Goal: Information Seeking & Learning: Find specific fact

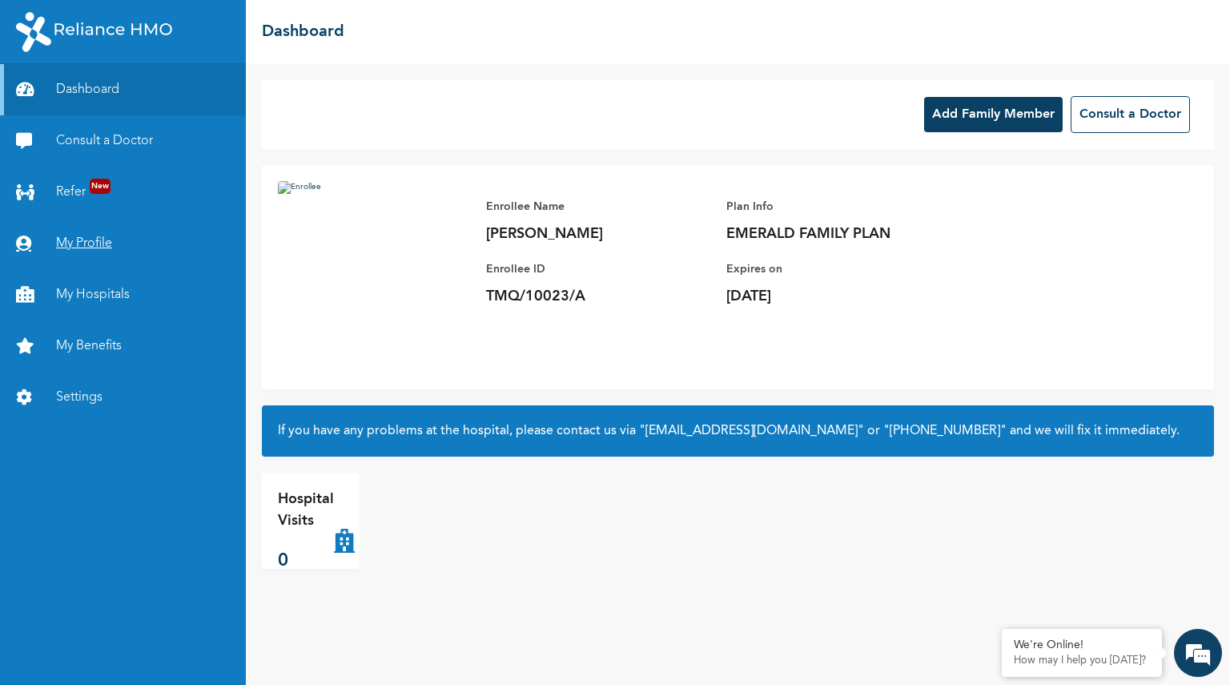
click at [89, 241] on link "My Profile" at bounding box center [123, 243] width 246 height 51
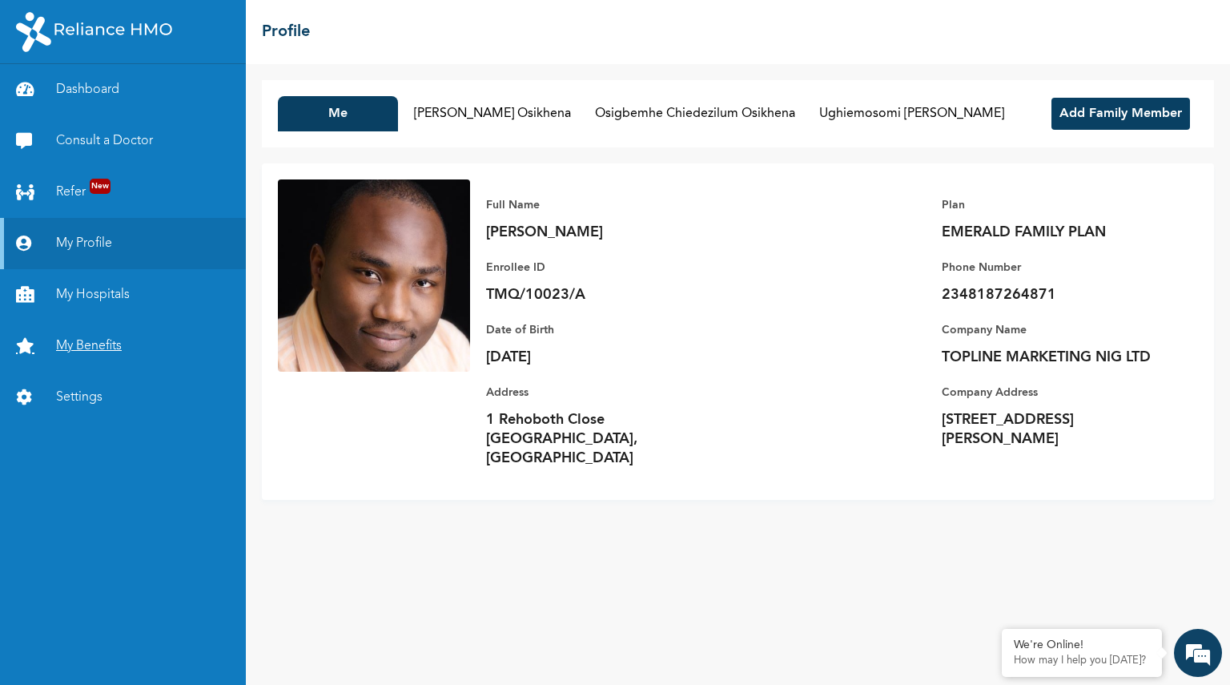
click at [87, 341] on link "My Benefits" at bounding box center [123, 345] width 246 height 51
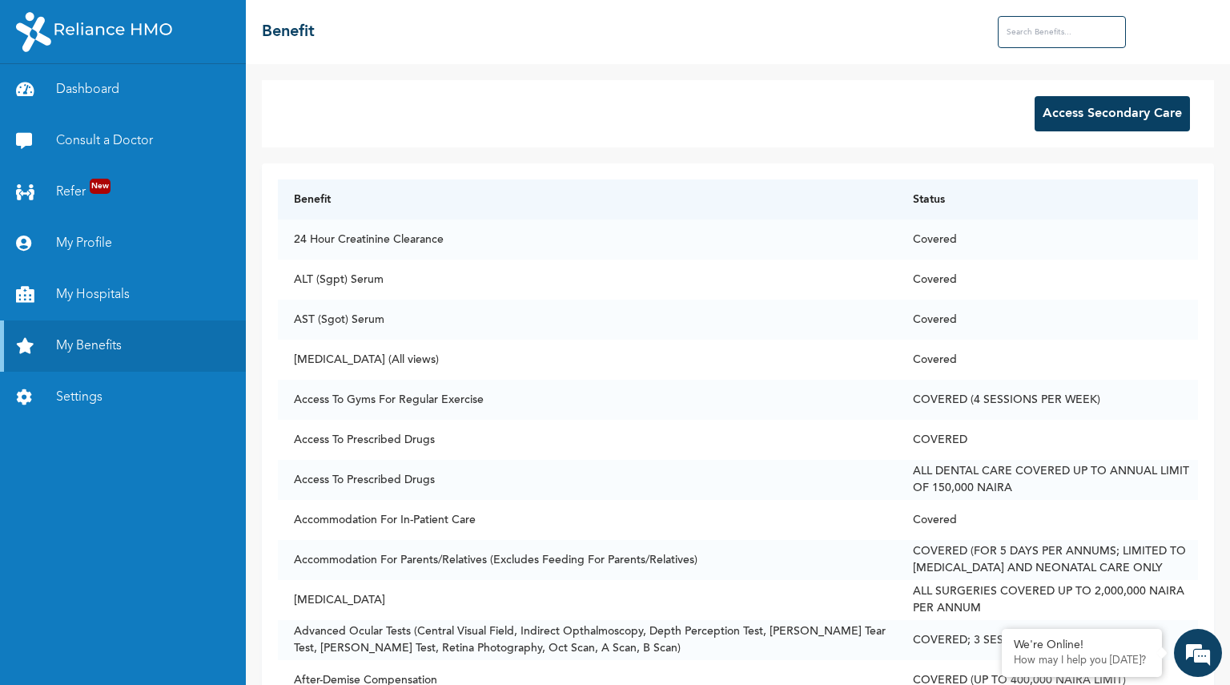
click at [1015, 34] on input "text" at bounding box center [1062, 32] width 128 height 32
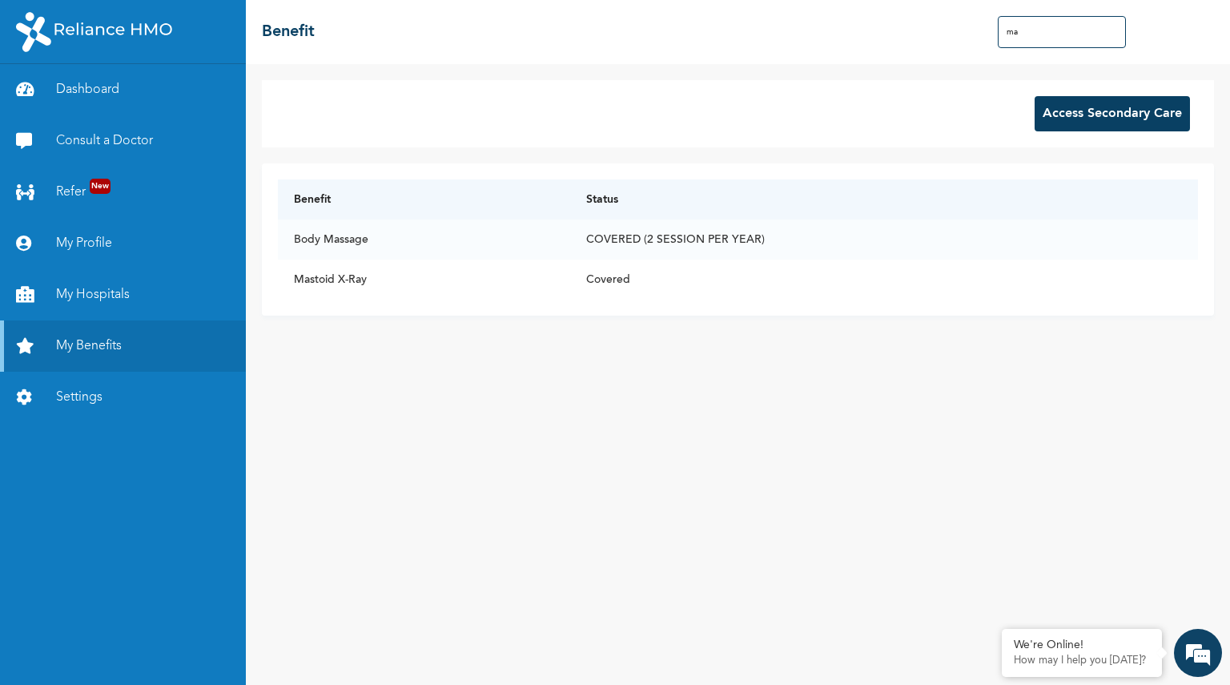
type input "m"
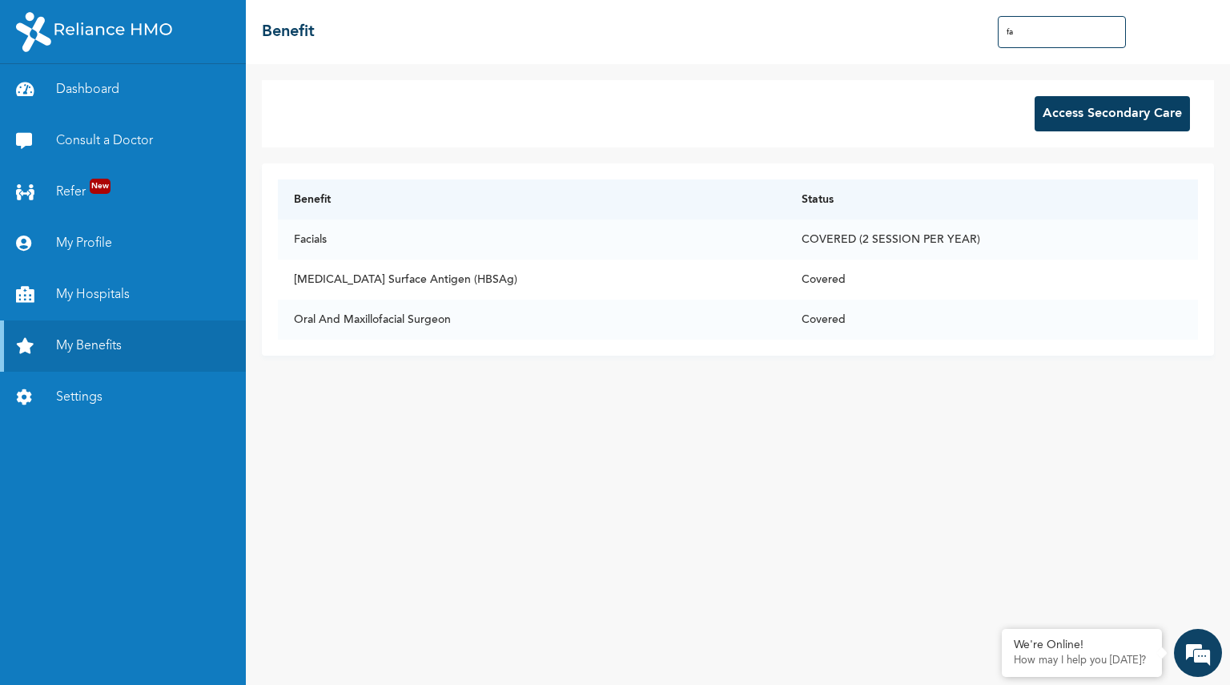
type input "f"
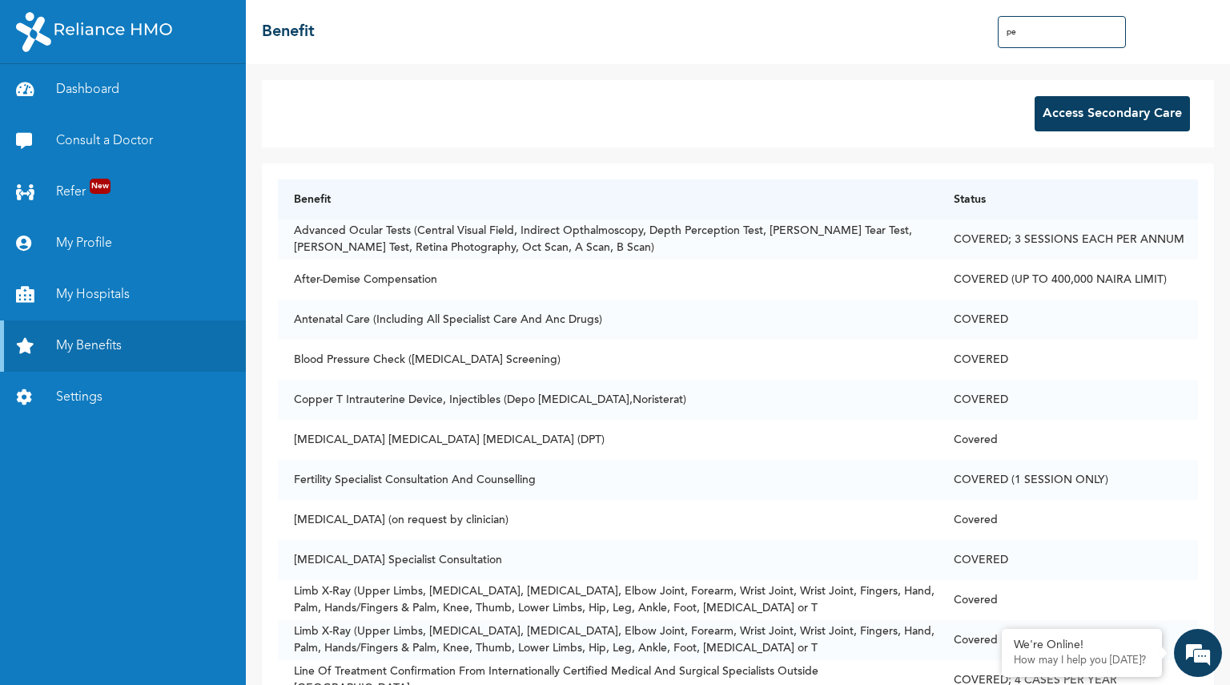
type input "p"
